Goal: Information Seeking & Learning: Learn about a topic

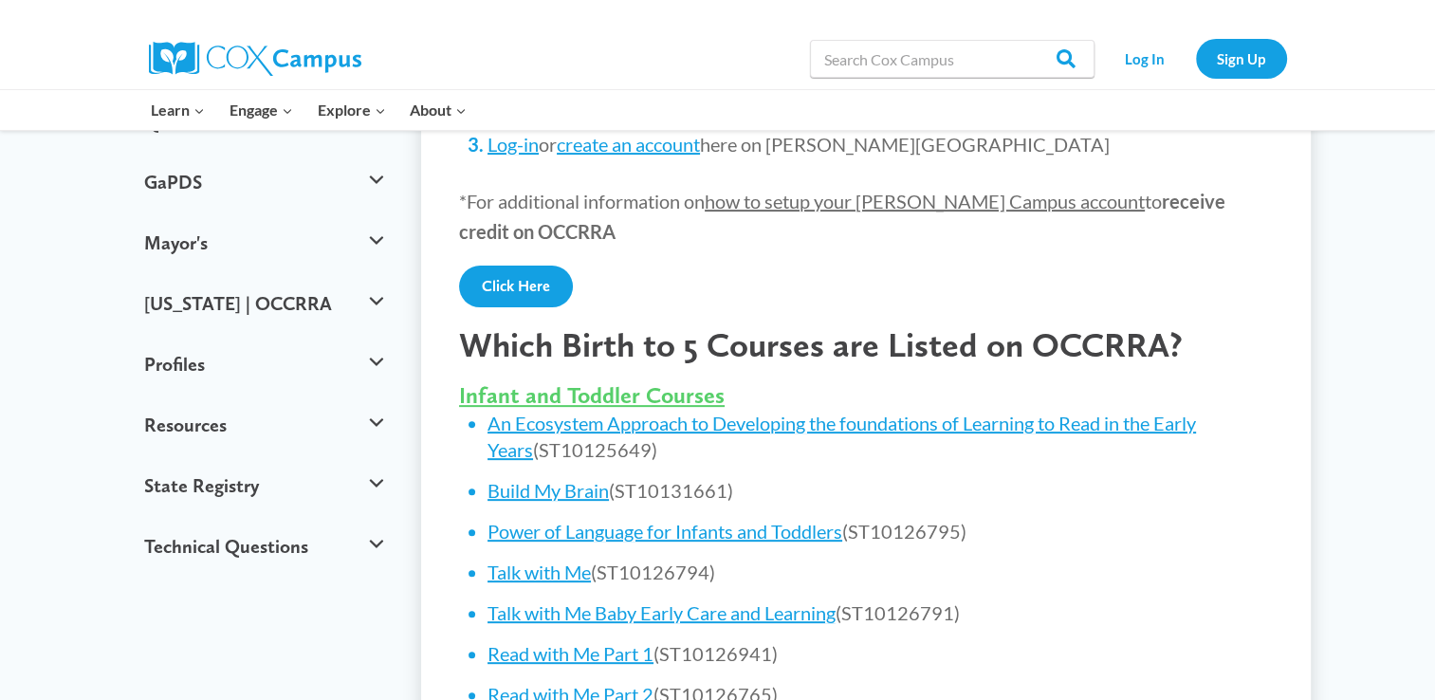
scroll to position [531, 0]
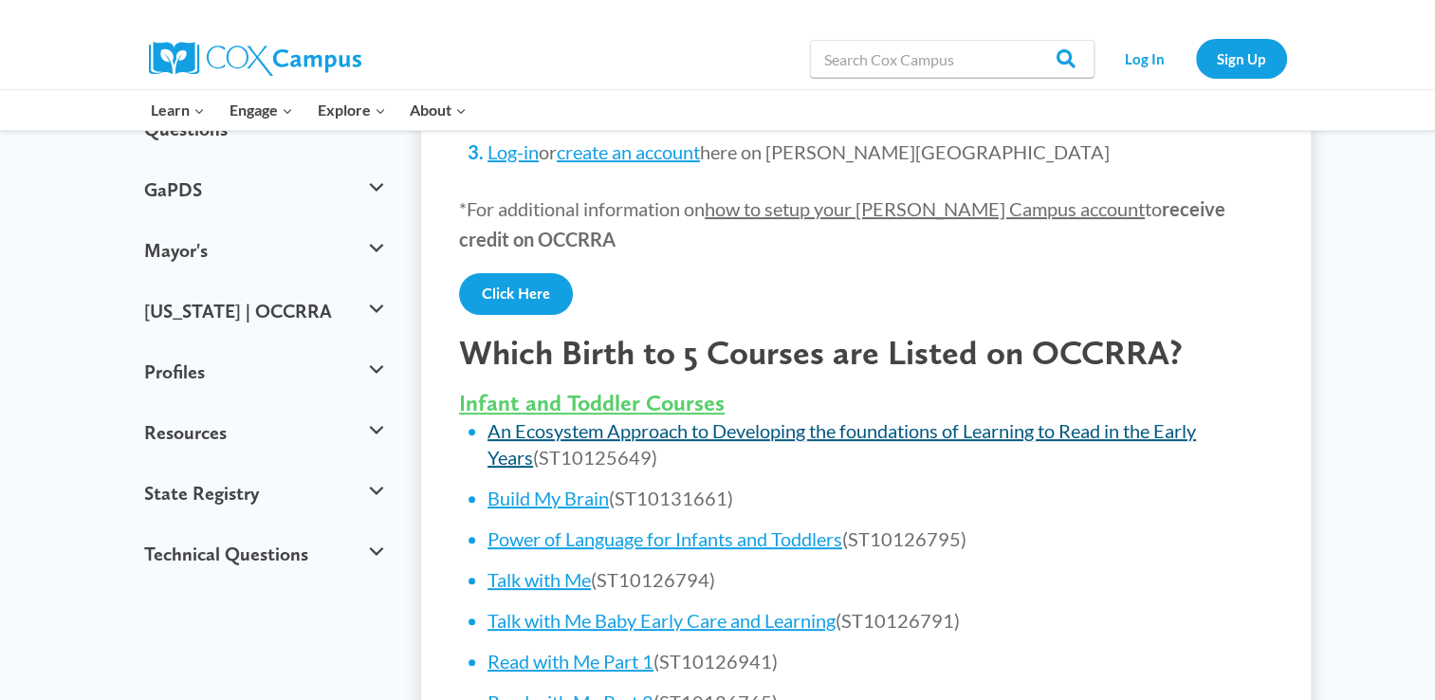
click at [933, 428] on link "An Ecosystem Approach to Developing the foundations of Learning to Read in the …" at bounding box center [842, 443] width 709 height 49
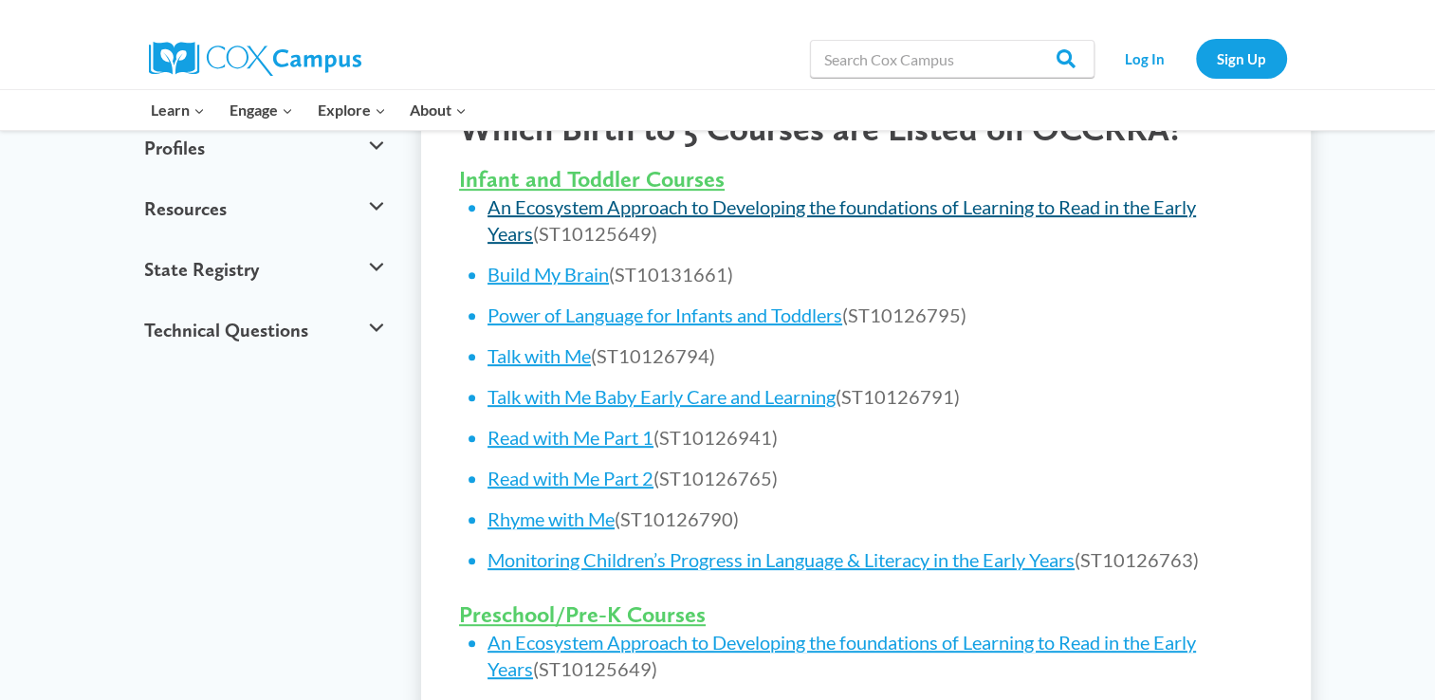
scroll to position [759, 0]
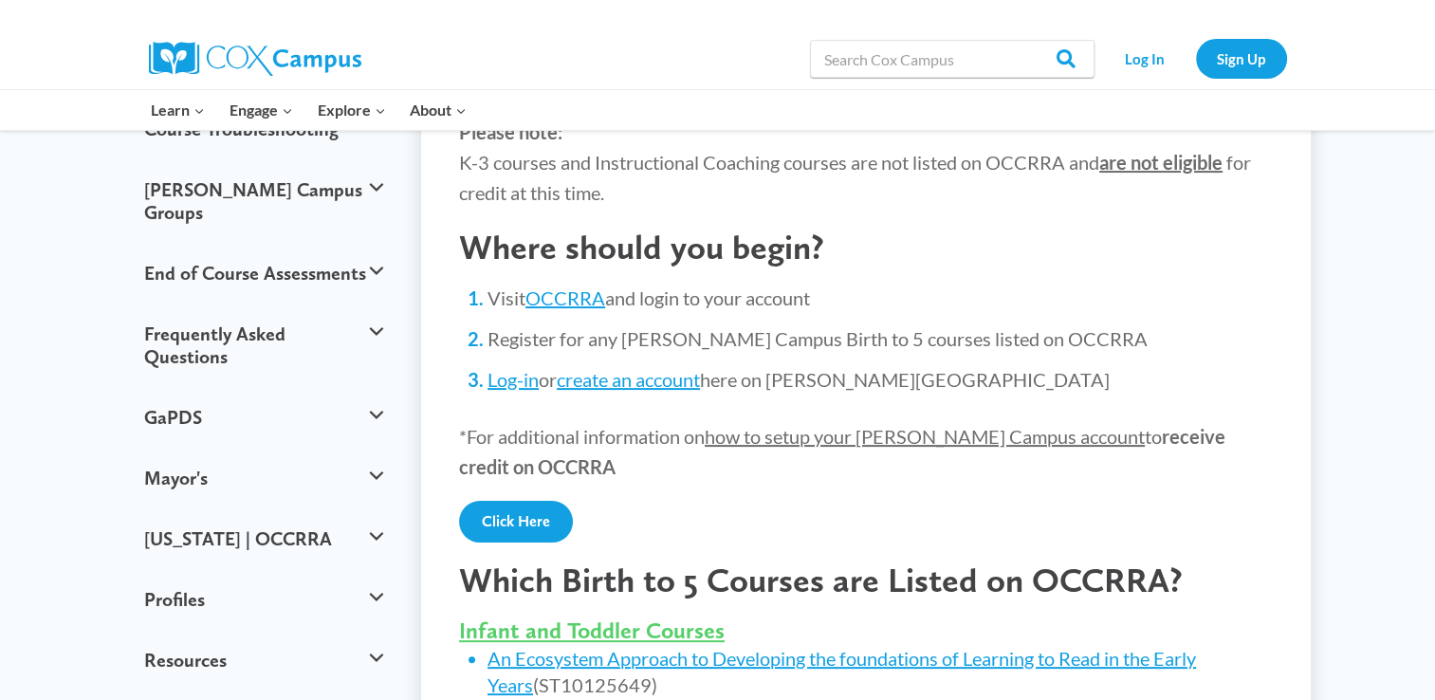
scroll to position [341, 0]
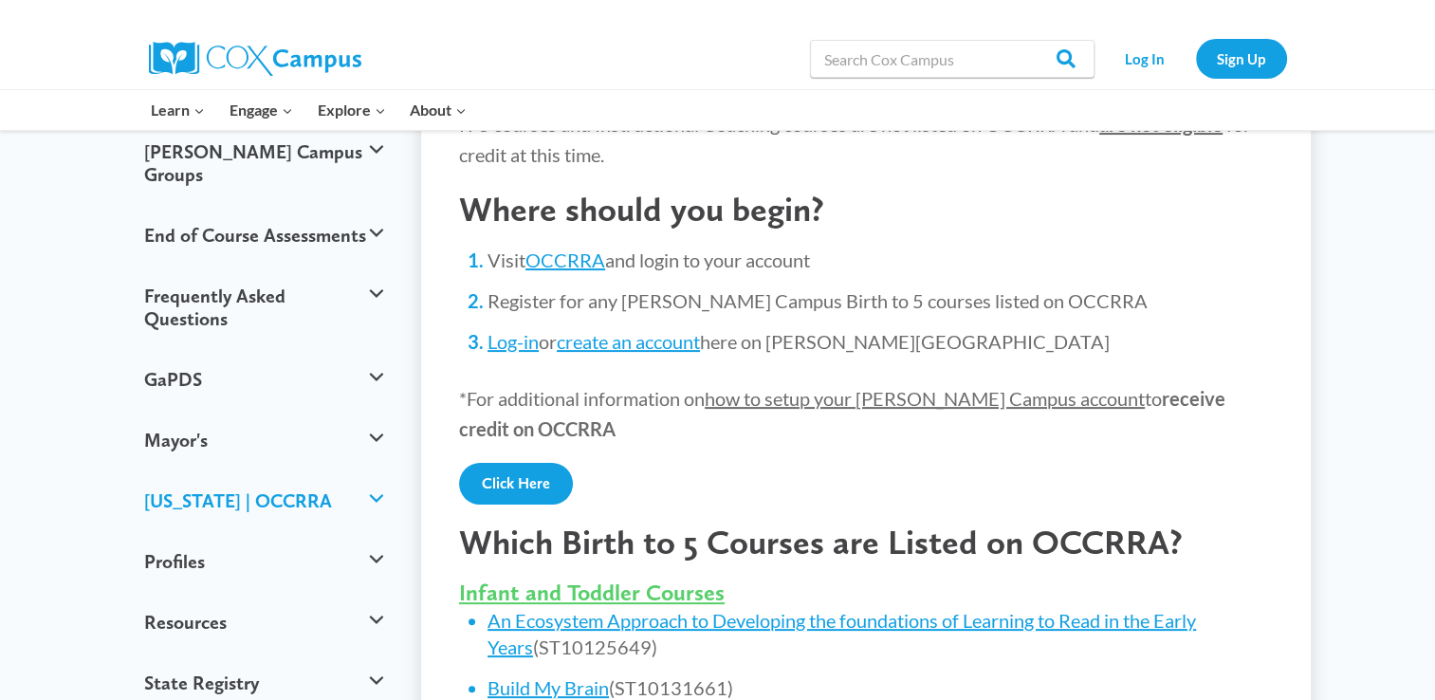
click at [379, 470] on button "[US_STATE] | OCCRRA" at bounding box center [264, 500] width 259 height 61
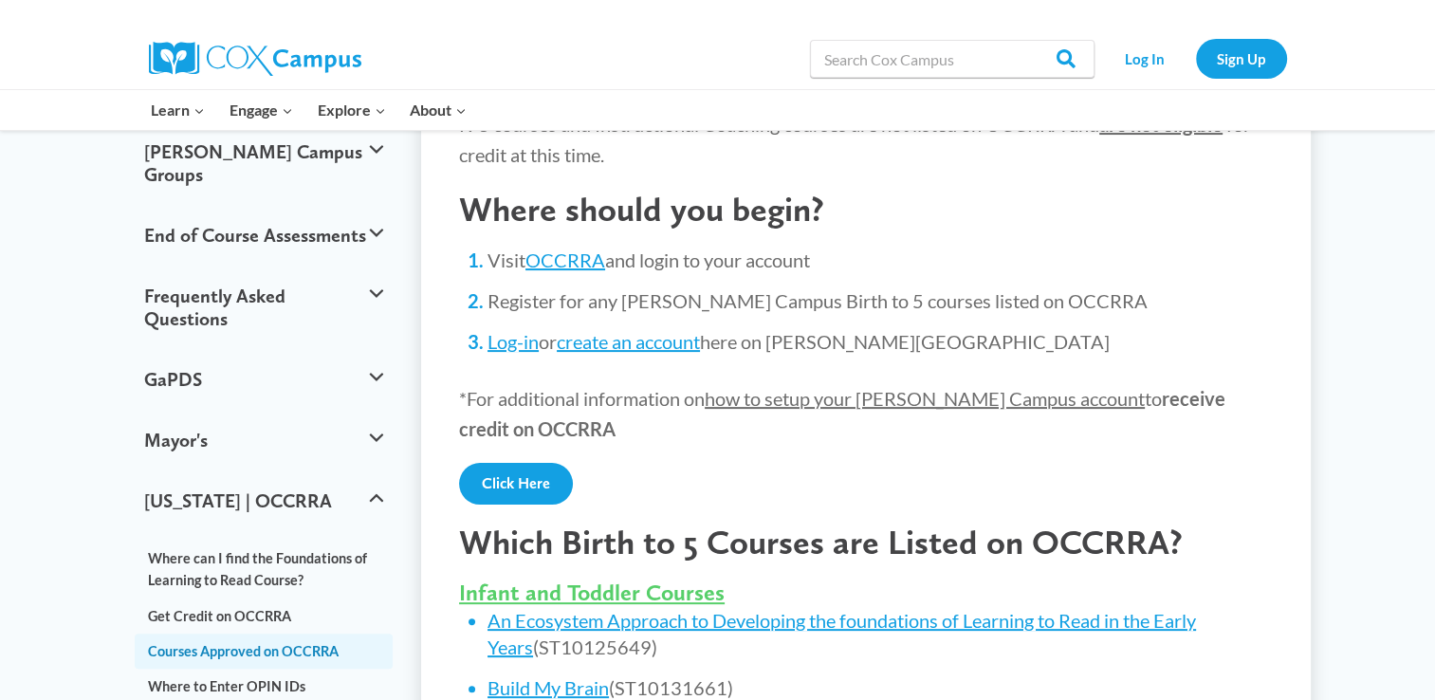
click at [322, 634] on link "Courses Approved on OCCRRA" at bounding box center [264, 651] width 259 height 35
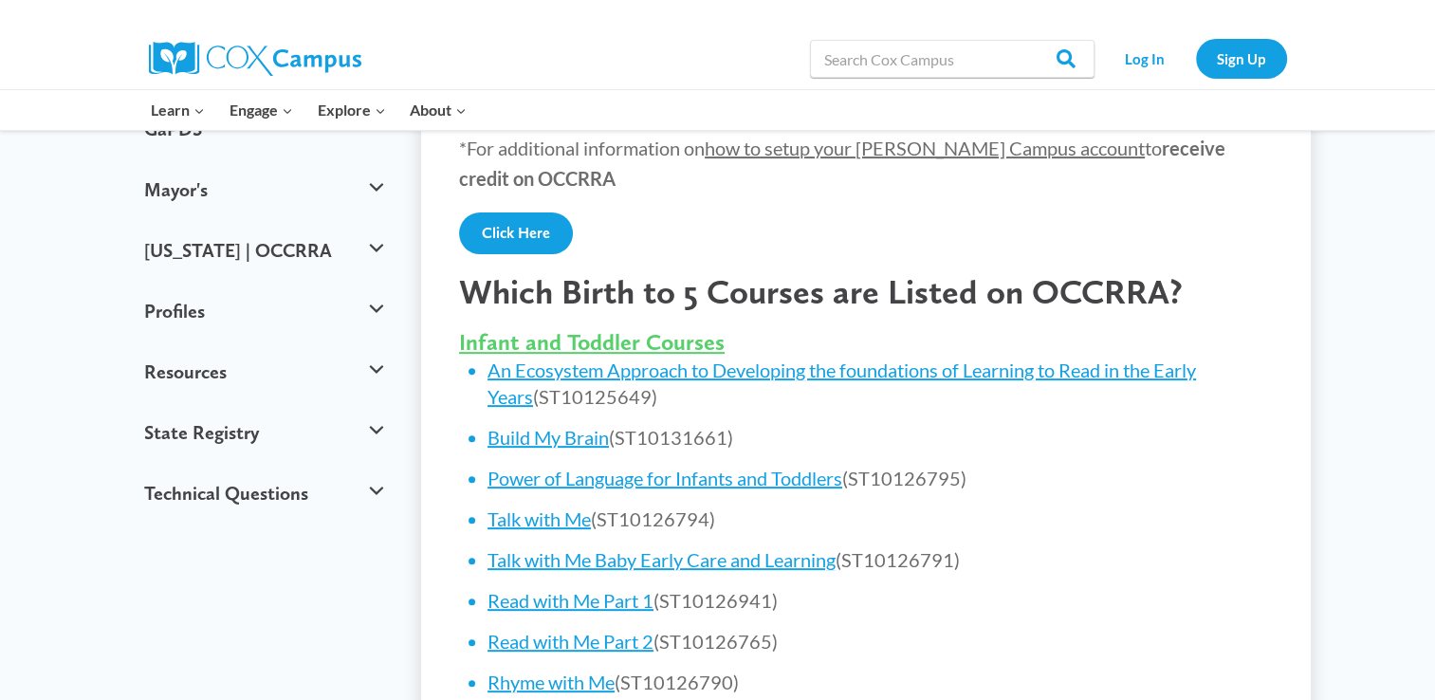
scroll to position [569, 0]
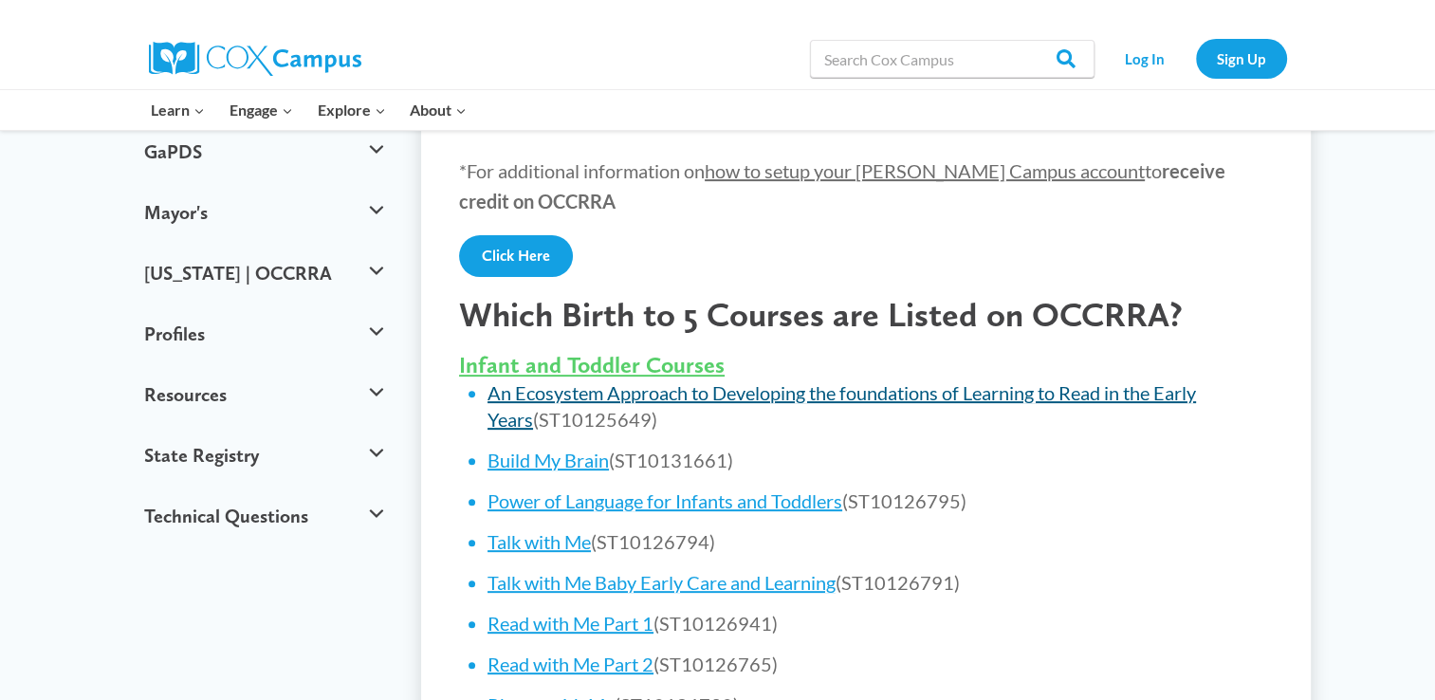
click at [653, 394] on link "An Ecosystem Approach to Developing the foundations of Learning to Read in the …" at bounding box center [842, 405] width 709 height 49
